Goal: Task Accomplishment & Management: Use online tool/utility

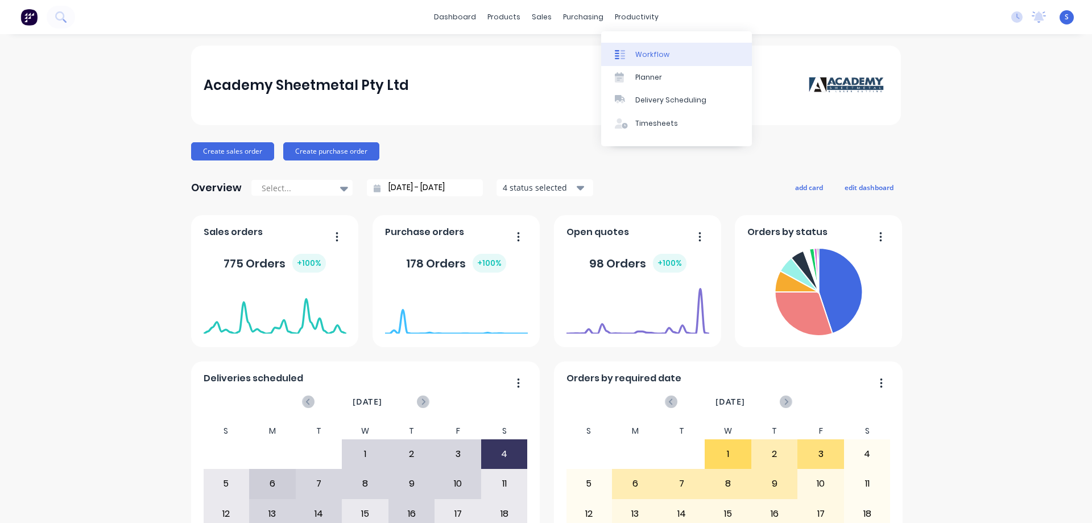
click at [656, 51] on div "Workflow" at bounding box center [652, 54] width 34 height 10
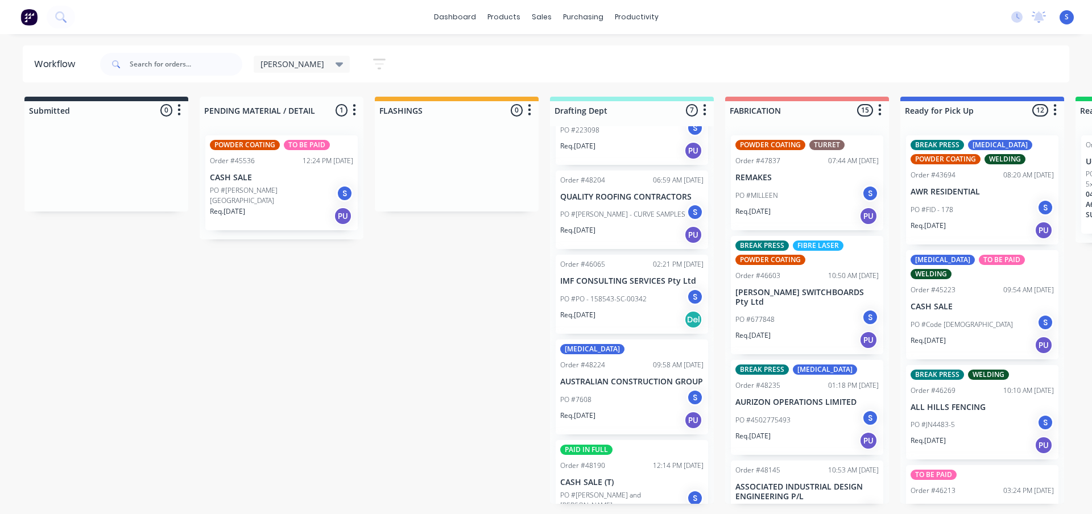
scroll to position [228, 0]
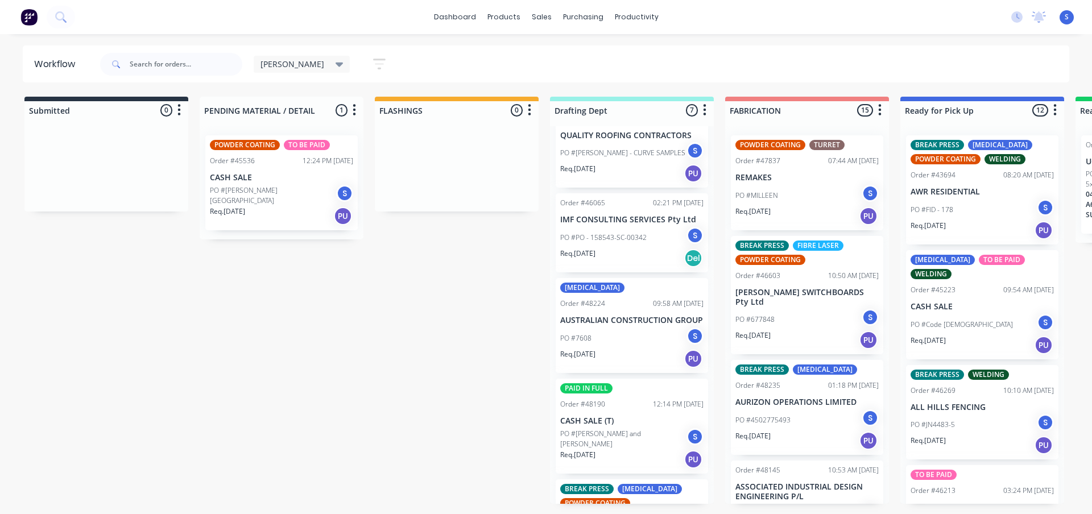
click at [284, 63] on div "[PERSON_NAME]" at bounding box center [302, 64] width 83 height 10
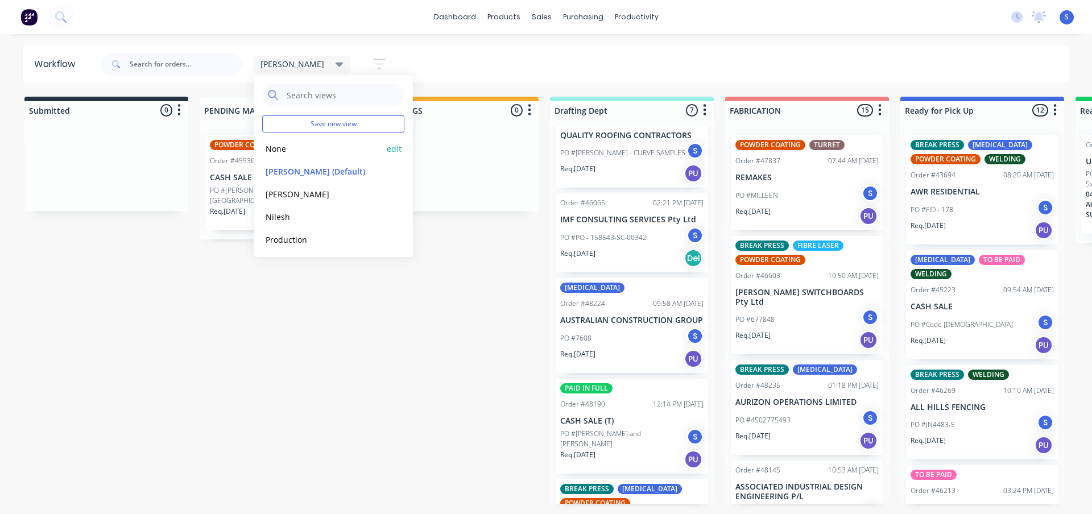
click at [279, 147] on button "None" at bounding box center [322, 148] width 121 height 13
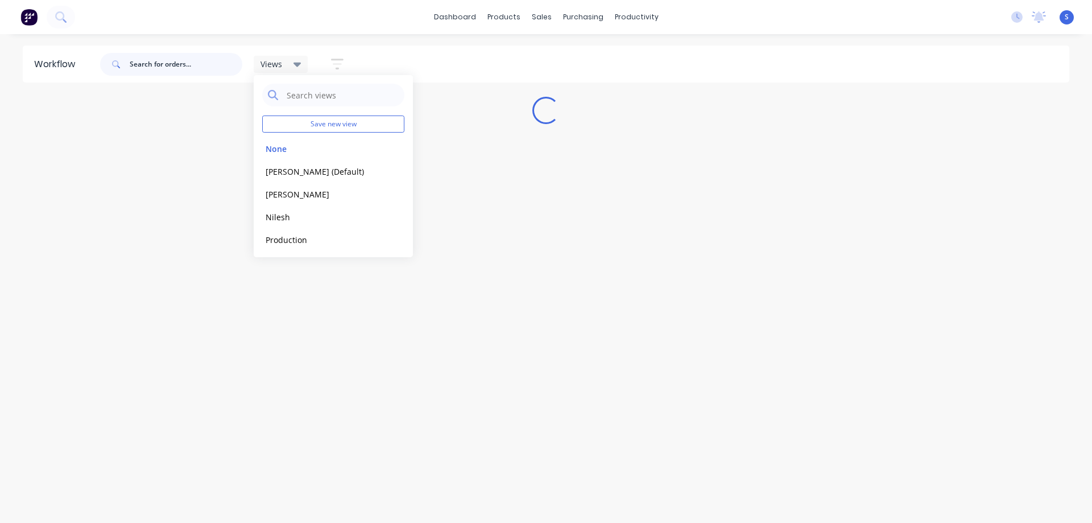
click at [174, 66] on input "text" at bounding box center [186, 64] width 113 height 23
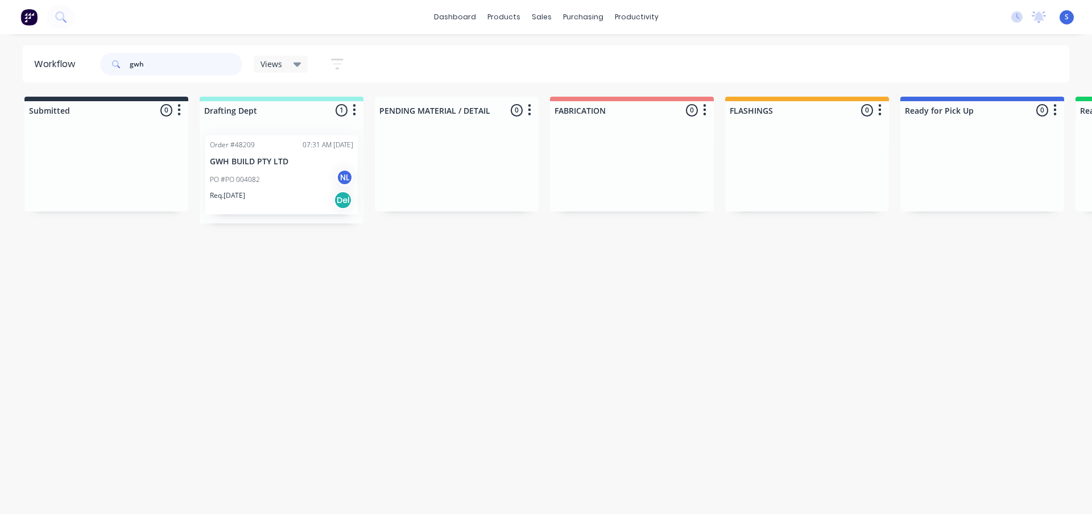
type input "gwh"
click at [315, 185] on div "PO #PO 004082 NL" at bounding box center [281, 180] width 143 height 22
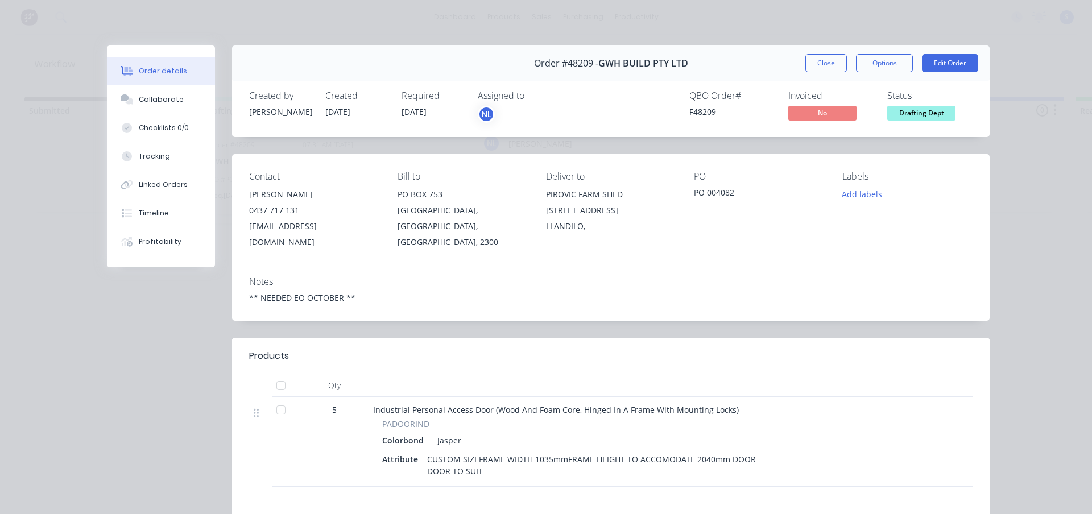
click at [485, 116] on div "NL" at bounding box center [486, 114] width 17 height 17
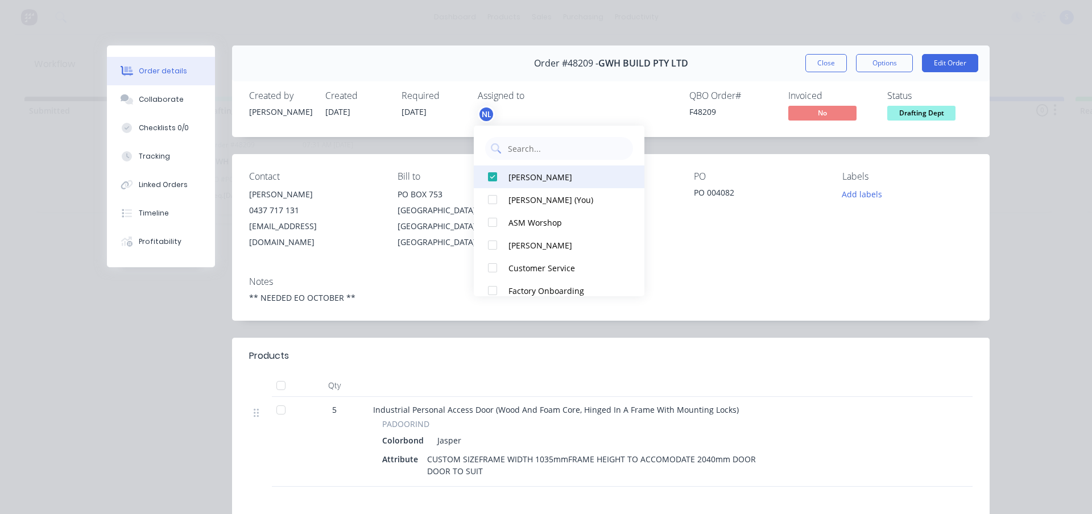
click at [514, 175] on div "[PERSON_NAME]" at bounding box center [566, 177] width 114 height 12
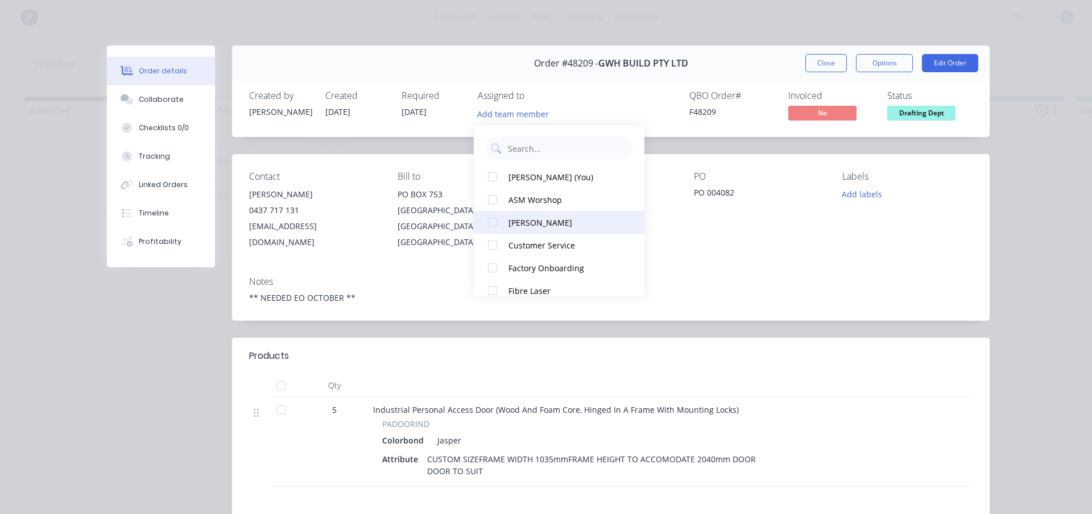
click at [521, 220] on div "[PERSON_NAME]" at bounding box center [566, 223] width 114 height 12
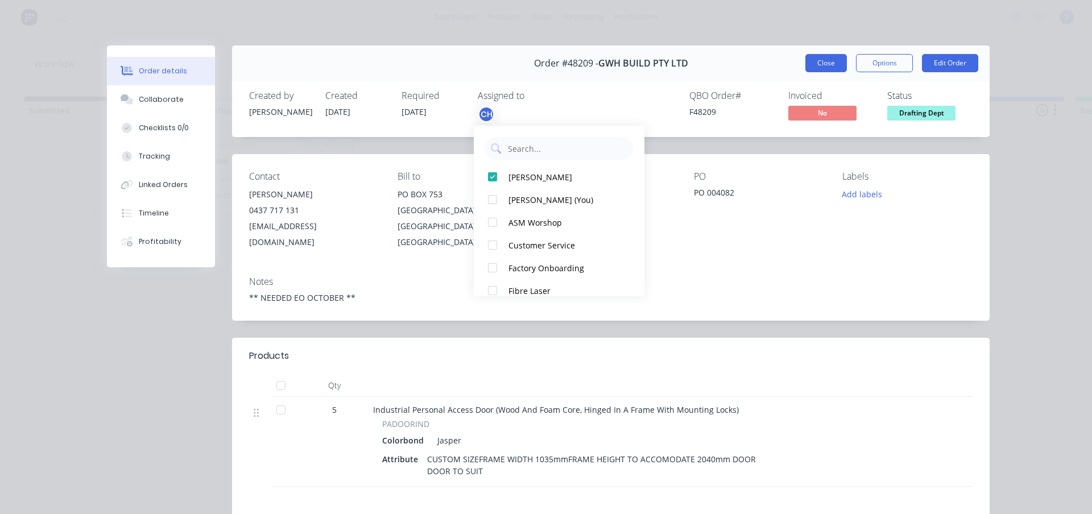
click at [825, 58] on button "Close" at bounding box center [827, 63] width 42 height 18
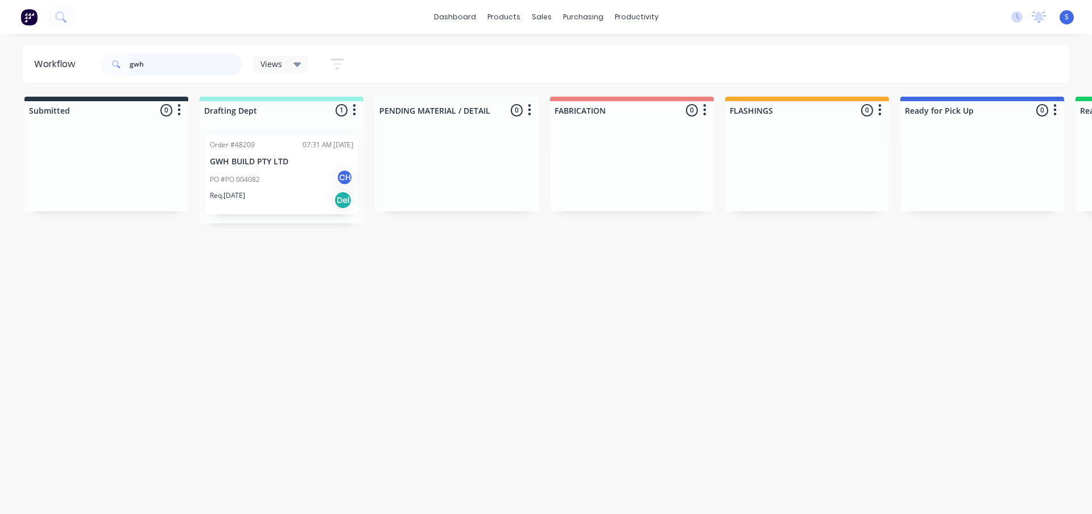
drag, startPoint x: 179, startPoint y: 71, endPoint x: -29, endPoint y: 75, distance: 207.7
click at [0, 75] on html "dashboard products sales purchasing productivity dashboard products Product Cat…" at bounding box center [546, 223] width 1092 height 446
click at [239, 272] on div "Workflow Views Save new view None edit [PERSON_NAME] (Default) edit [PERSON_NAM…" at bounding box center [546, 269] width 1092 height 446
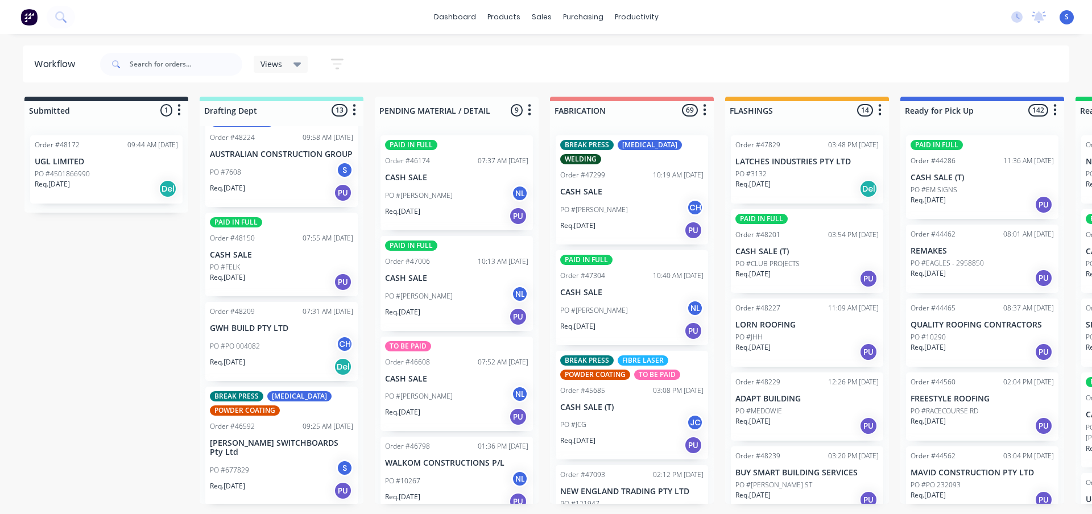
scroll to position [835, 0]
click at [296, 285] on div "Req. [DATE] PU" at bounding box center [281, 280] width 143 height 19
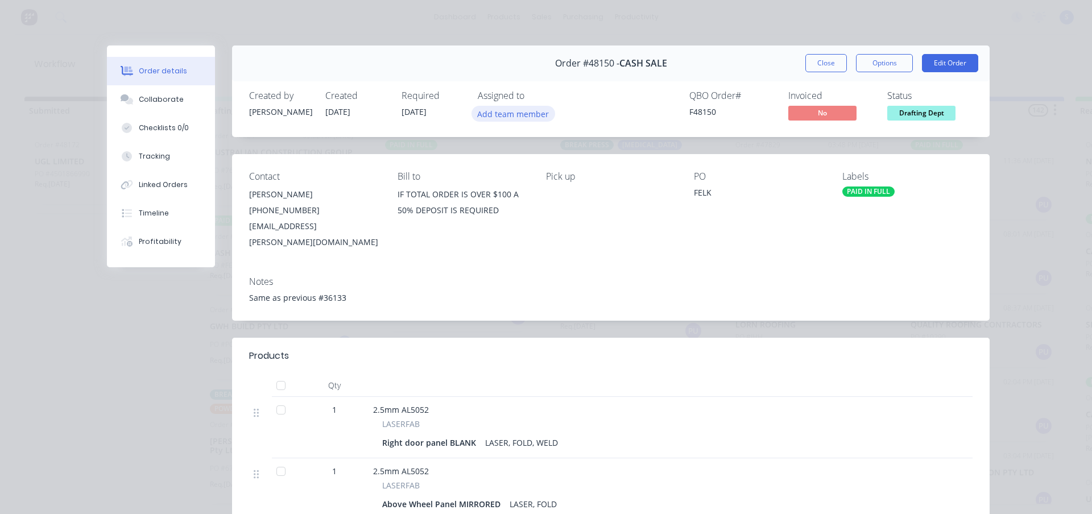
click at [503, 118] on button "Add team member" at bounding box center [514, 113] width 84 height 15
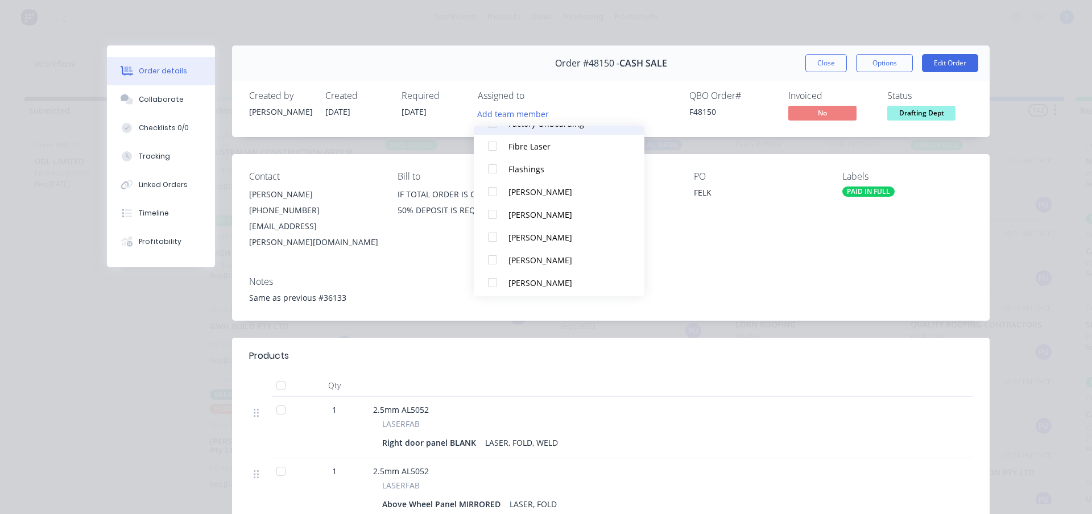
scroll to position [171, 0]
click at [494, 210] on div at bounding box center [492, 211] width 23 height 23
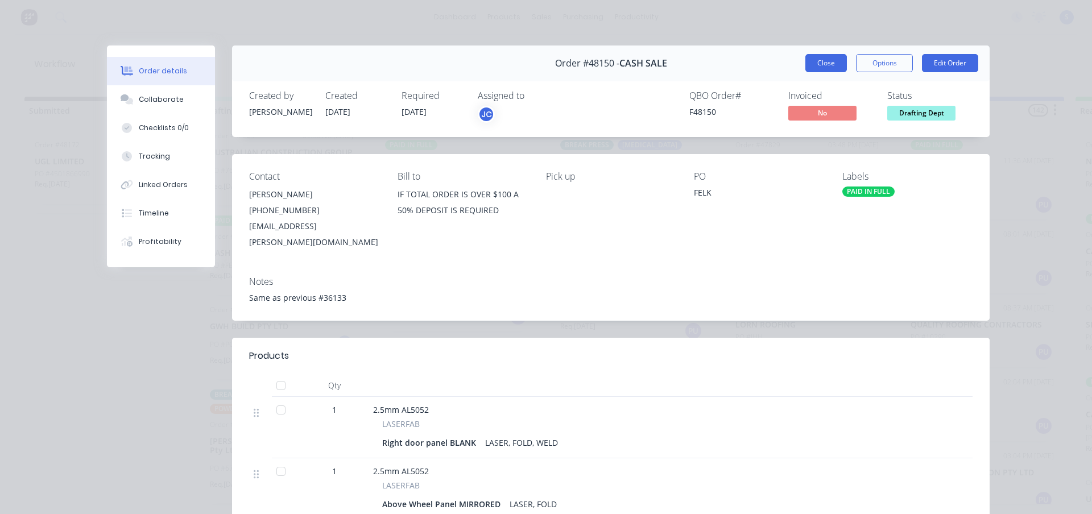
click at [817, 64] on button "Close" at bounding box center [827, 63] width 42 height 18
